Goal: Task Accomplishment & Management: Use online tool/utility

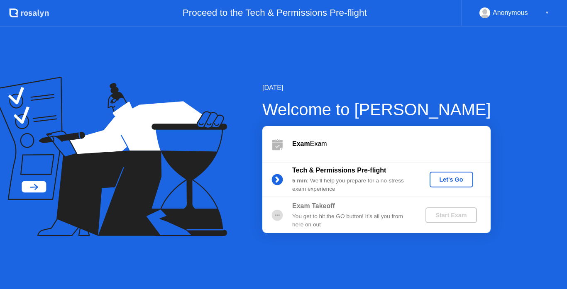
click at [448, 183] on div "Let's Go" at bounding box center [451, 179] width 37 height 7
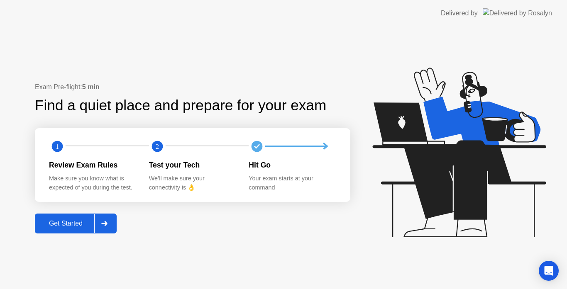
click at [77, 227] on div "Get Started" at bounding box center [65, 223] width 57 height 7
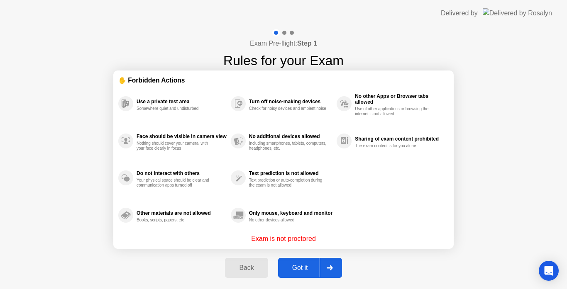
click at [307, 277] on button "Got it" at bounding box center [310, 268] width 64 height 20
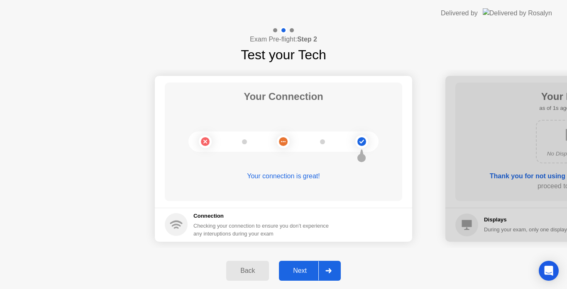
click at [324, 266] on div at bounding box center [328, 270] width 20 height 19
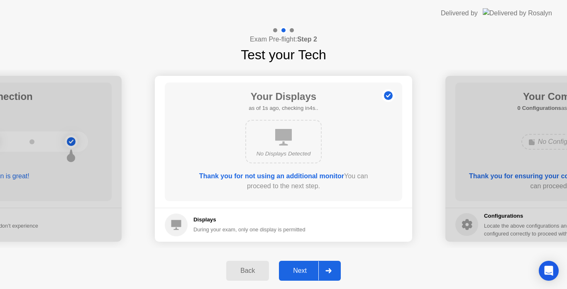
click at [324, 266] on div at bounding box center [328, 270] width 20 height 19
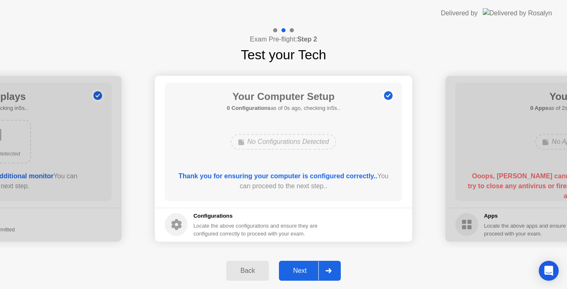
click at [324, 266] on div at bounding box center [328, 270] width 20 height 19
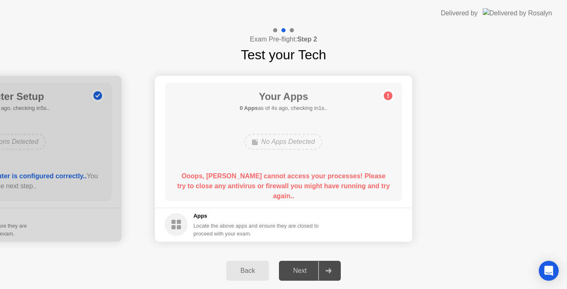
click at [266, 190] on b "Ooops, [PERSON_NAME] cannot access your processes! Please try to close any anti…" at bounding box center [283, 186] width 212 height 27
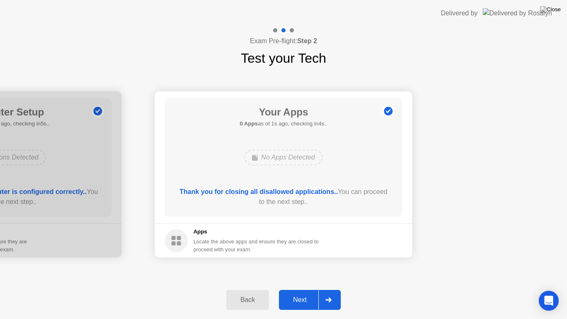
click at [306, 289] on div "Next" at bounding box center [299, 299] width 37 height 7
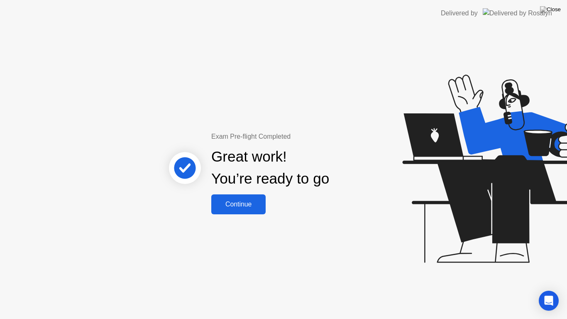
click at [243, 210] on button "Continue" at bounding box center [238, 204] width 54 height 20
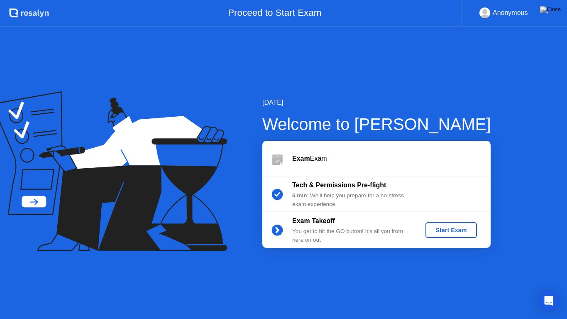
click at [450, 232] on div "Start Exam" at bounding box center [451, 230] width 44 height 7
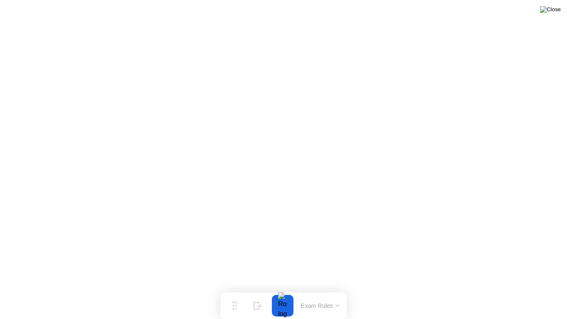
click at [556, 11] on img at bounding box center [550, 9] width 21 height 7
click at [321, 289] on div "Exam Rules" at bounding box center [320, 305] width 48 height 27
click at [311, 289] on button "Exam Rules" at bounding box center [320, 305] width 44 height 7
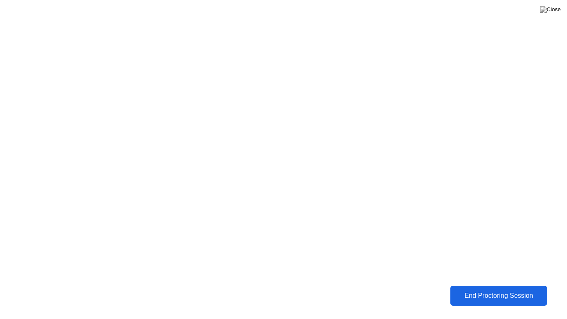
click at [475, 289] on div "End Proctoring Session" at bounding box center [499, 295] width 92 height 7
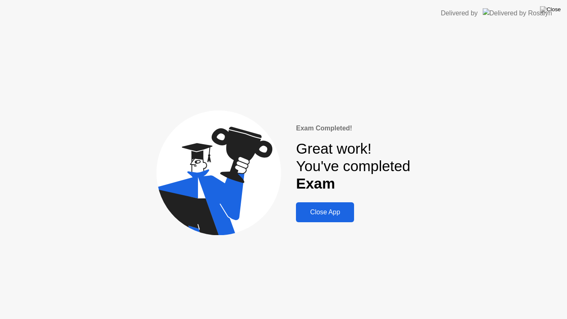
click at [326, 214] on div "Close App" at bounding box center [324, 211] width 53 height 7
